Goal: Obtain resource: Download file/media

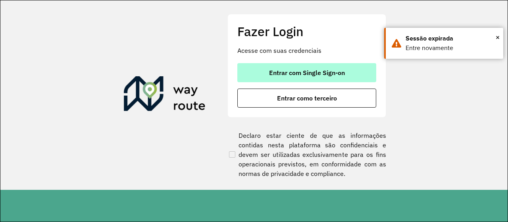
click at [259, 71] on button "Entrar com Single Sign-on" at bounding box center [306, 72] width 139 height 19
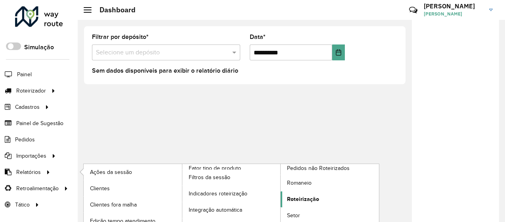
click at [302, 191] on link "Roteirização" at bounding box center [330, 199] width 98 height 16
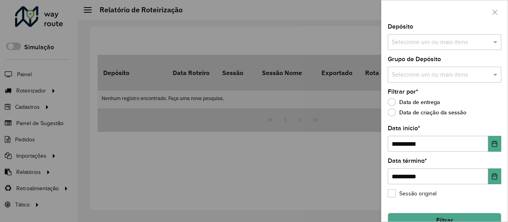
click at [413, 48] on div "Selecione um ou mais itens" at bounding box center [444, 42] width 113 height 16
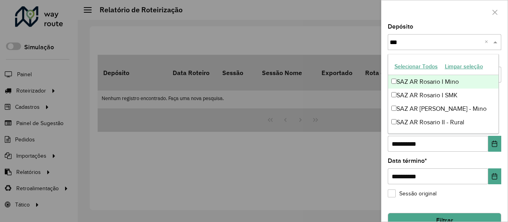
type input "****"
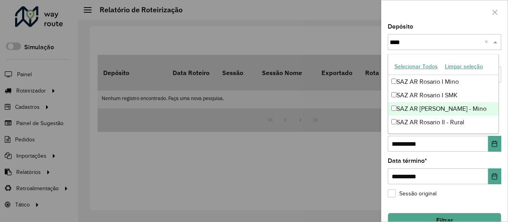
click at [426, 109] on div "SAZ AR Rosario II - Mino" at bounding box center [443, 108] width 111 height 13
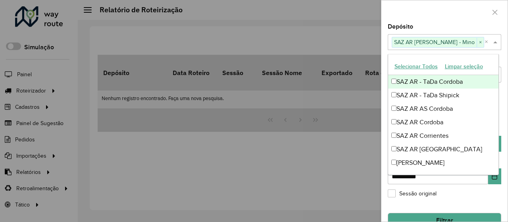
click at [441, 24] on div "Depósito Selecione um ou mais itens SAZ AR Rosario II - Mino × ×" at bounding box center [444, 37] width 113 height 26
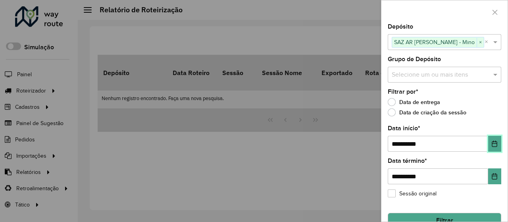
click at [493, 142] on icon "Choose Date" at bounding box center [494, 143] width 6 height 6
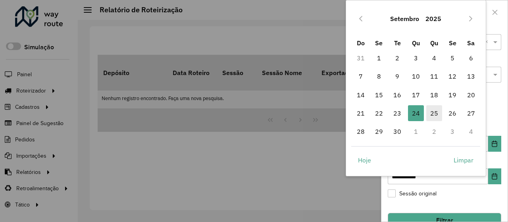
click at [433, 112] on span "25" at bounding box center [434, 113] width 16 height 16
type input "**********"
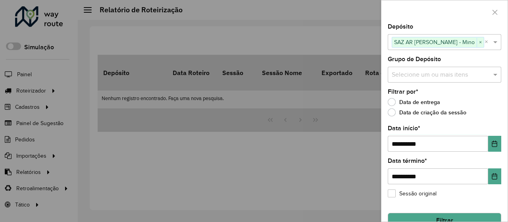
click at [431, 210] on hb-field-button "Filtrar" at bounding box center [444, 216] width 113 height 21
click at [436, 215] on button "Filtrar" at bounding box center [444, 220] width 113 height 15
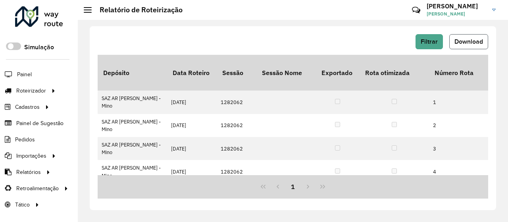
click at [463, 46] on button "Download" at bounding box center [468, 41] width 39 height 15
